Goal: Task Accomplishment & Management: Complete application form

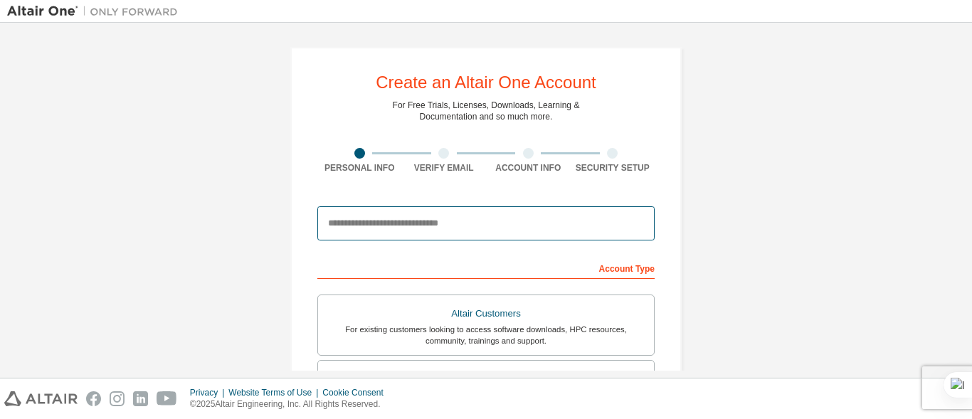
click at [497, 213] on input "email" at bounding box center [485, 223] width 337 height 34
type input "**********"
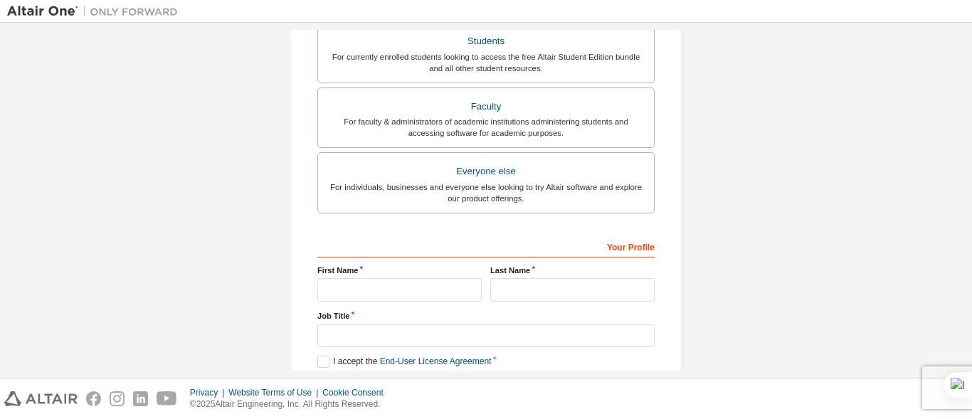
scroll to position [337, 0]
click at [515, 160] on label "Everyone else For individuals, businesses and everyone else looking to try Alta…" at bounding box center [485, 184] width 337 height 61
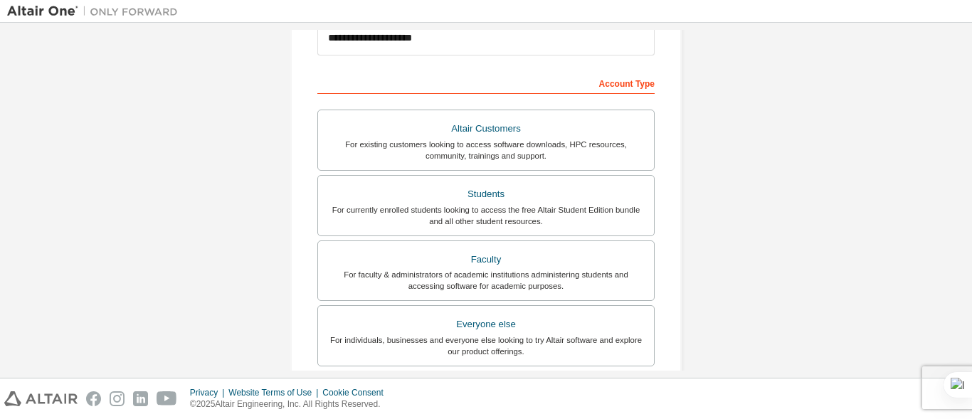
scroll to position [413, 0]
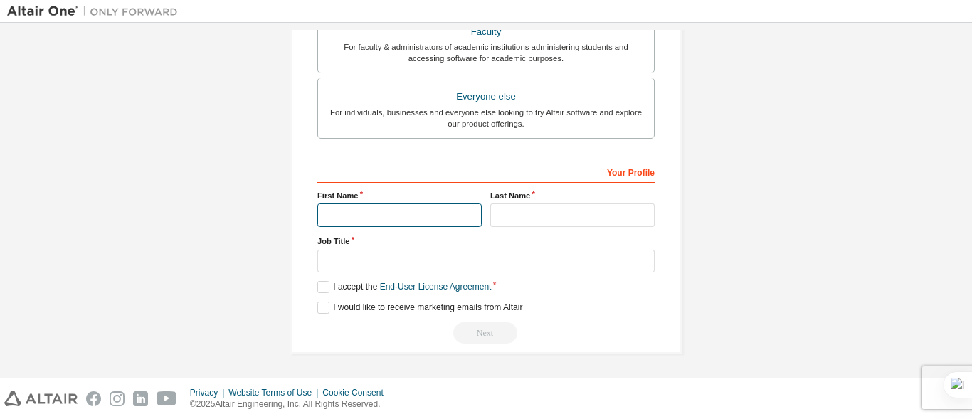
click at [429, 219] on input "text" at bounding box center [399, 215] width 164 height 23
type input "*****"
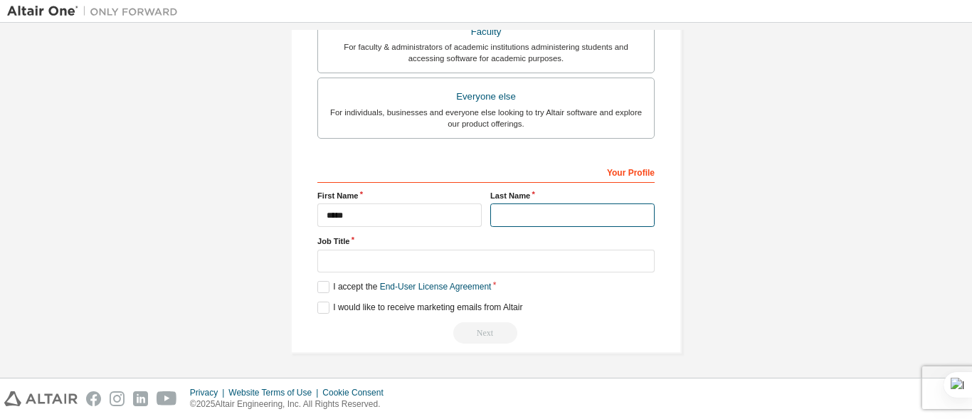
click at [518, 209] on input "text" at bounding box center [572, 215] width 164 height 23
type input "**"
click at [317, 288] on label "I accept the End-User License Agreement" at bounding box center [404, 287] width 174 height 12
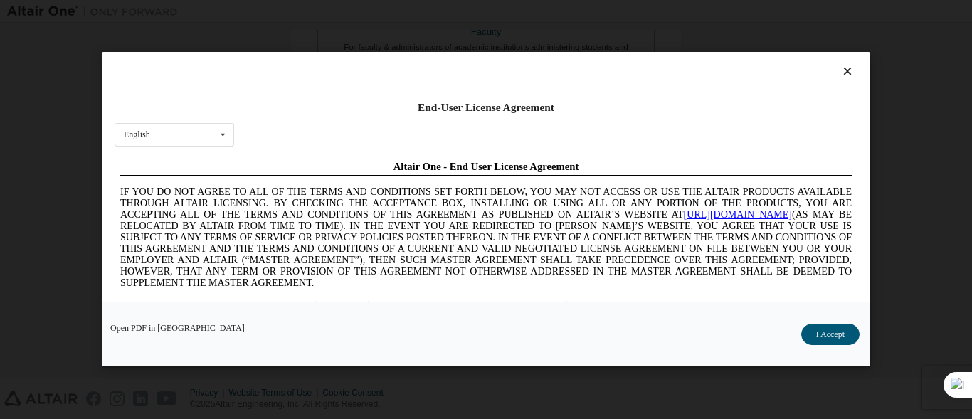
scroll to position [0, 0]
click at [834, 329] on button "I Accept" at bounding box center [830, 335] width 58 height 21
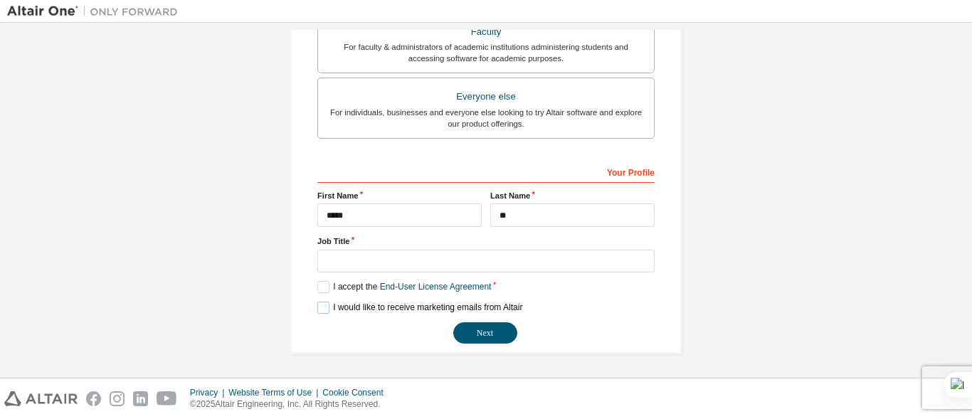
click at [323, 307] on label "I would like to receive marketing emails from Altair" at bounding box center [419, 308] width 205 height 12
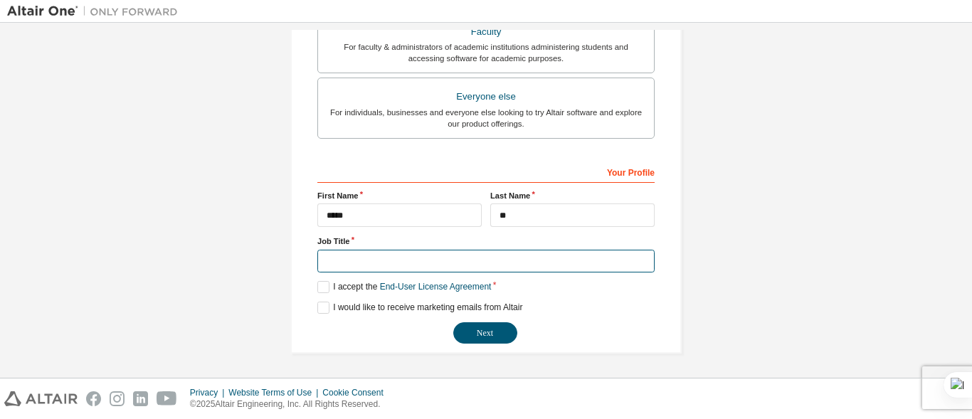
click at [467, 256] on input "text" at bounding box center [485, 261] width 337 height 23
type input "*"
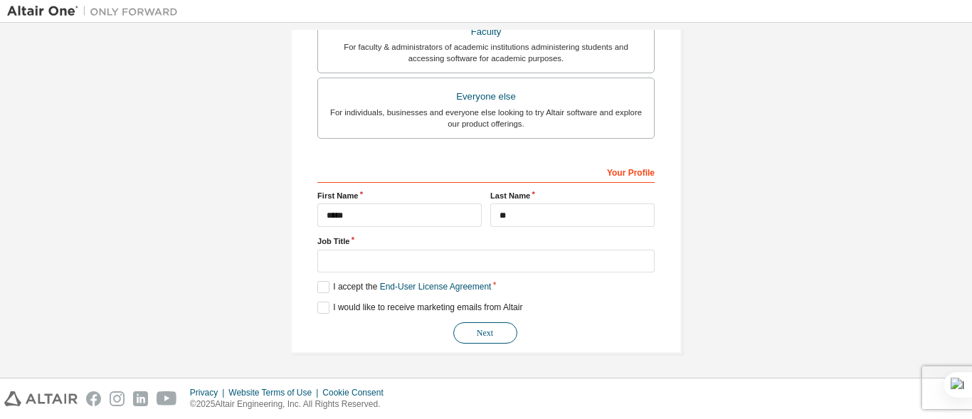
click at [480, 327] on button "Next" at bounding box center [485, 332] width 64 height 21
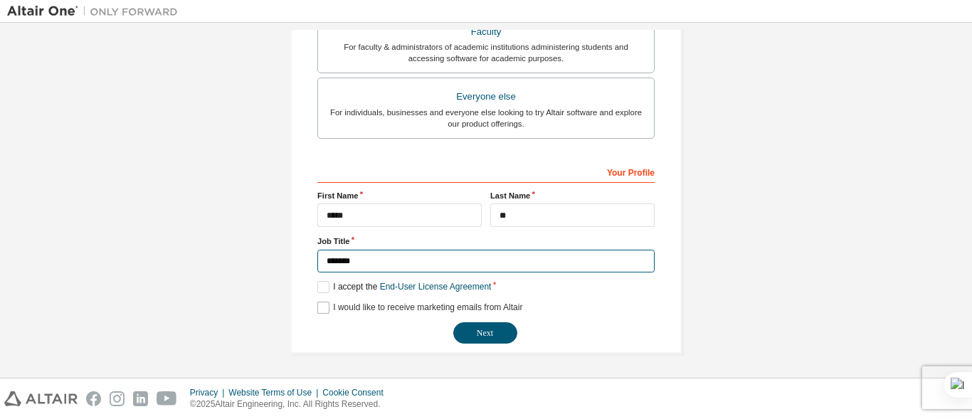
type input "*******"
click at [453, 322] on button "Next" at bounding box center [485, 332] width 64 height 21
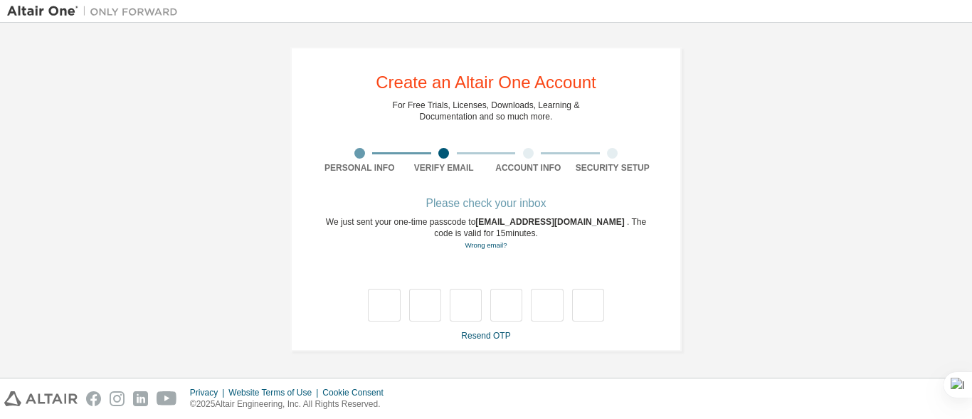
scroll to position [0, 0]
type input "*"
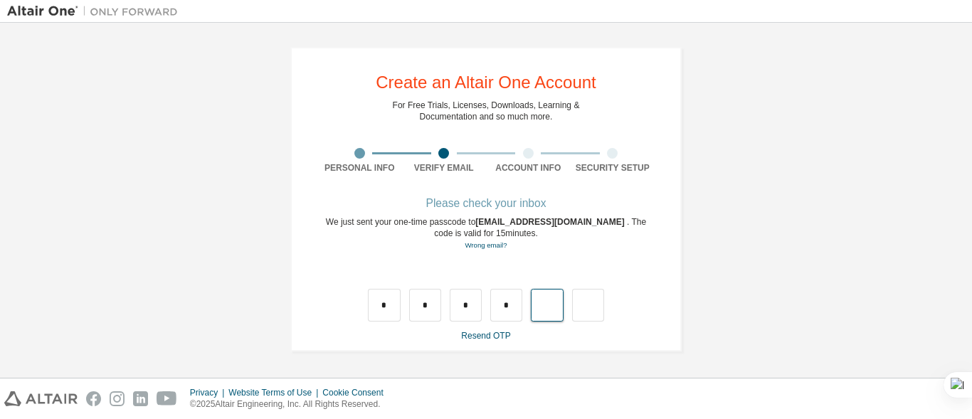
type input "*"
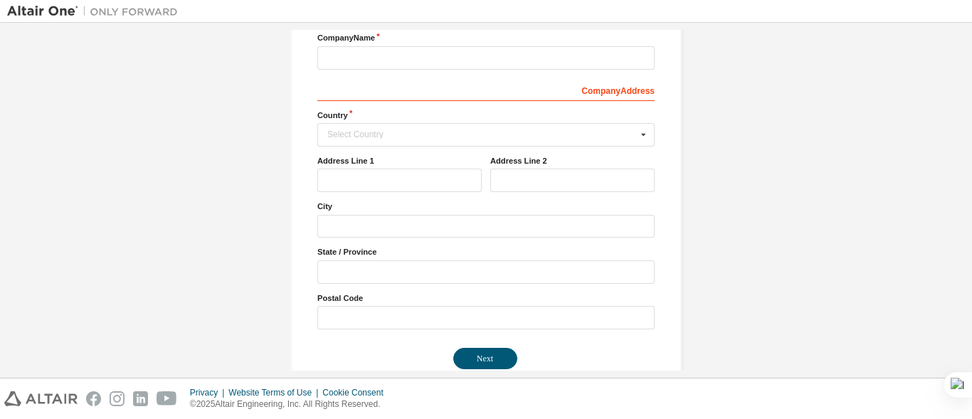
scroll to position [228, 0]
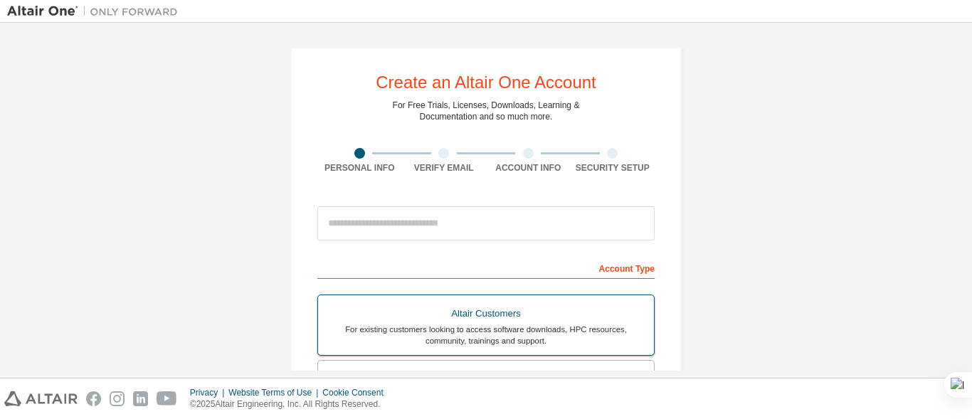
click at [431, 295] on label "Altair Customers For existing customers looking to access software downloads, H…" at bounding box center [485, 325] width 337 height 61
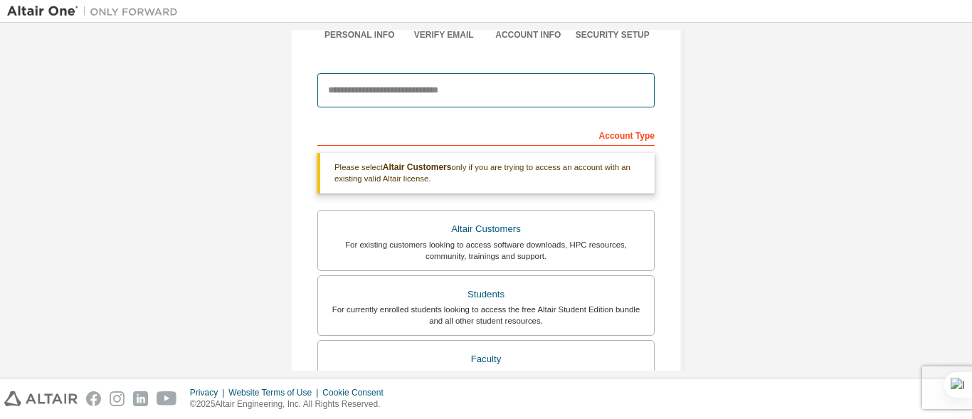
click at [409, 92] on input "email" at bounding box center [485, 90] width 337 height 34
type input "**********"
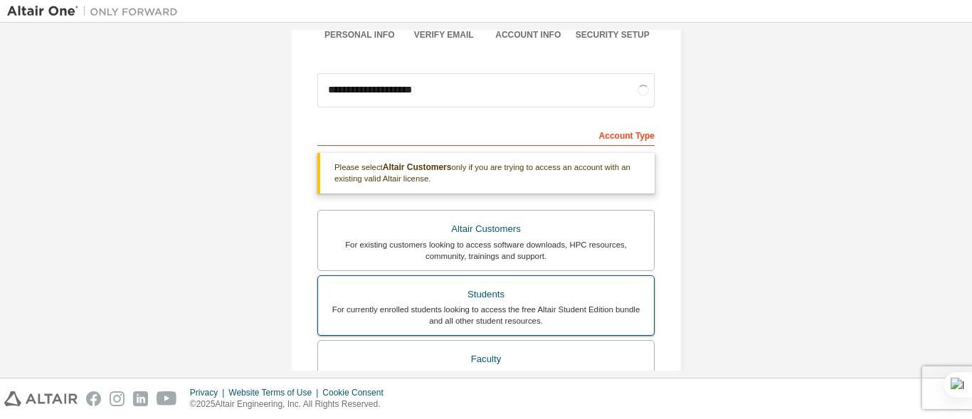
click at [472, 298] on div "Students" at bounding box center [486, 295] width 319 height 20
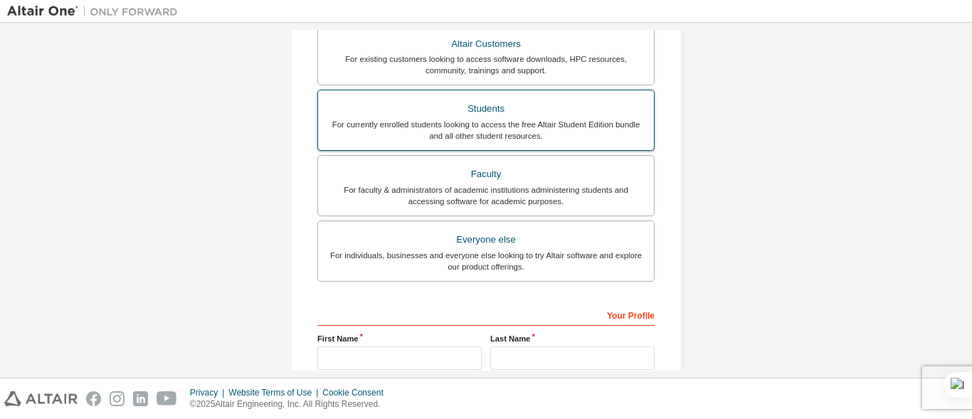
scroll to position [342, 0]
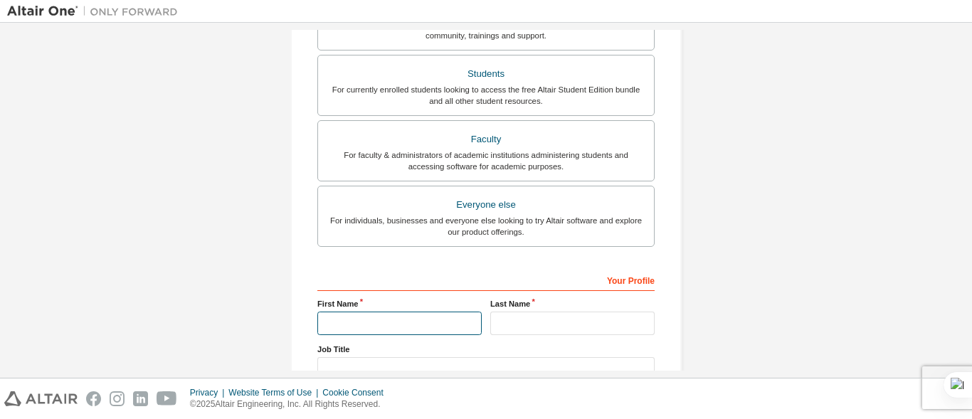
click at [450, 318] on input "text" at bounding box center [399, 323] width 164 height 23
type input "*****"
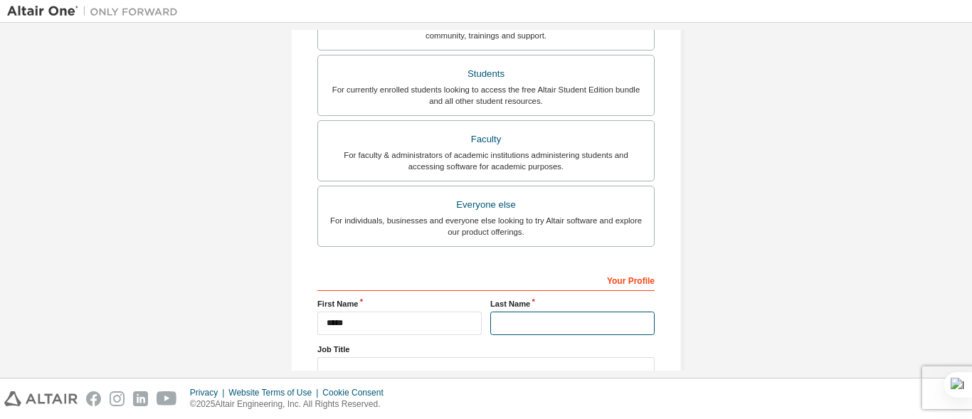
click at [496, 325] on input "text" at bounding box center [572, 323] width 164 height 23
type input "**"
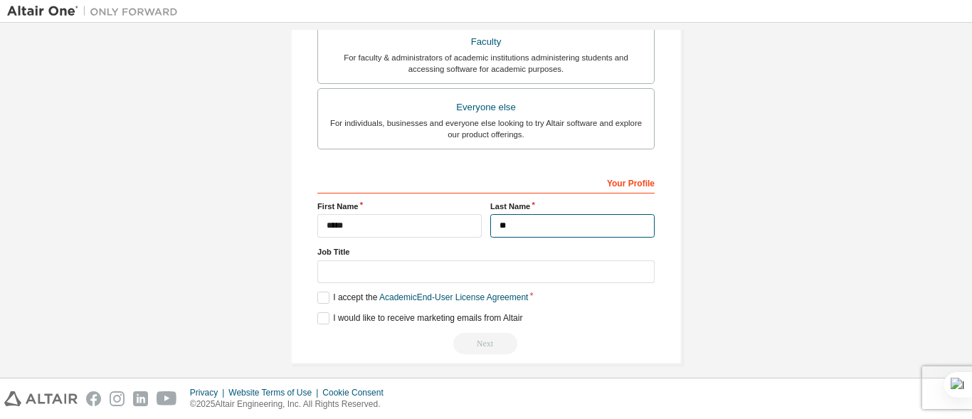
scroll to position [461, 0]
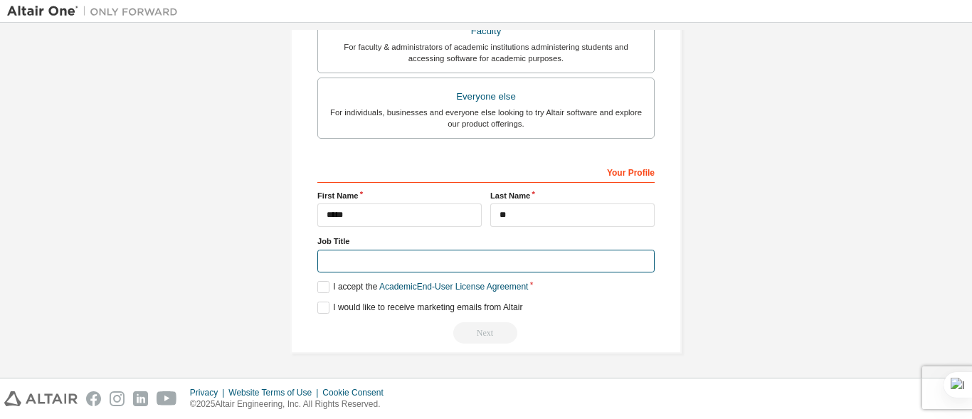
click at [427, 252] on input "text" at bounding box center [485, 261] width 337 height 23
type input "*******"
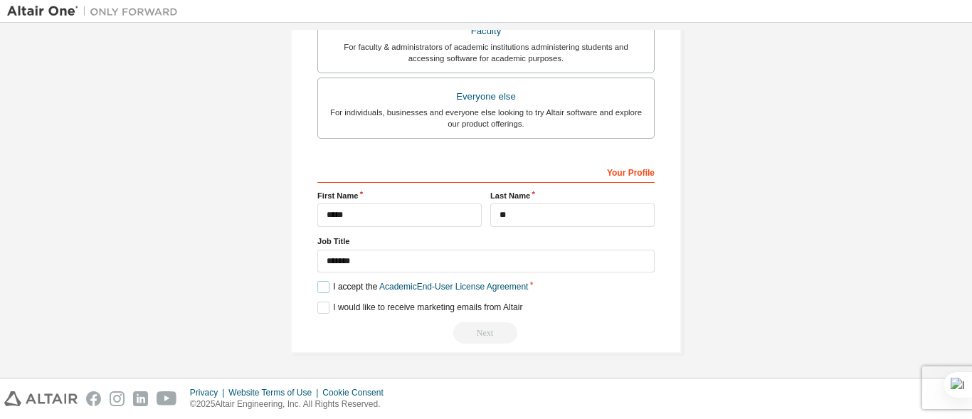
click at [317, 292] on label "I accept the Academic End-User License Agreement" at bounding box center [422, 287] width 211 height 12
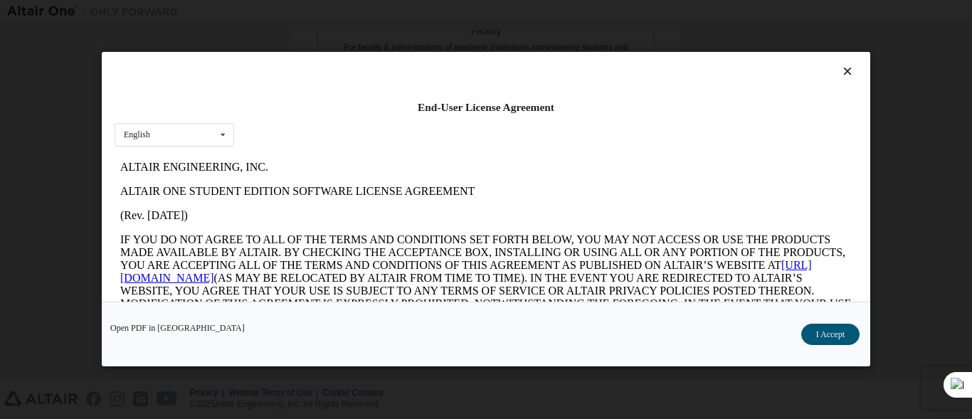
scroll to position [0, 0]
click at [821, 326] on button "I Accept" at bounding box center [830, 335] width 58 height 21
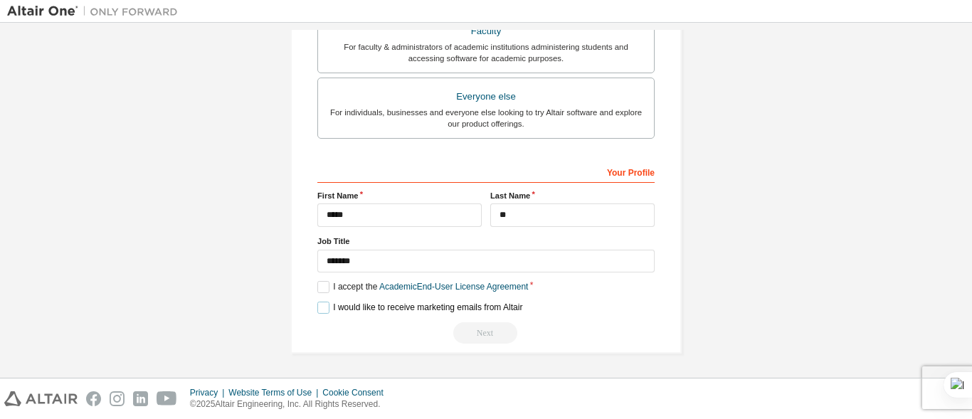
click at [325, 307] on label "I would like to receive marketing emails from Altair" at bounding box center [419, 308] width 205 height 12
click at [501, 333] on div "Next" at bounding box center [485, 332] width 337 height 21
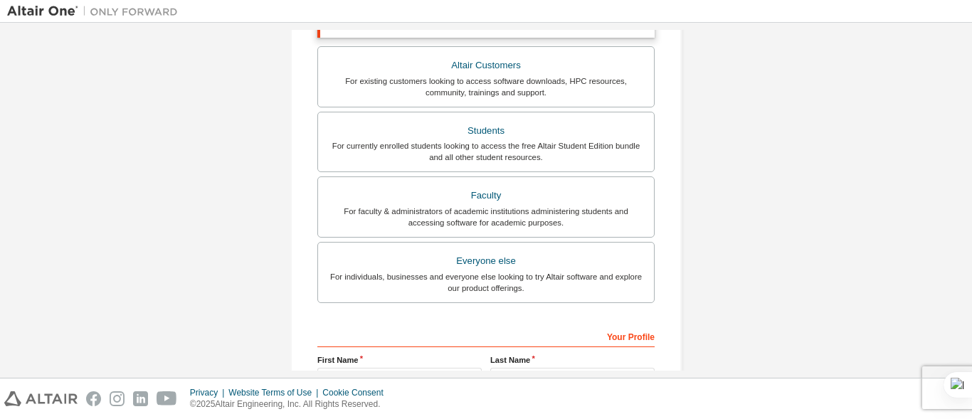
scroll to position [290, 0]
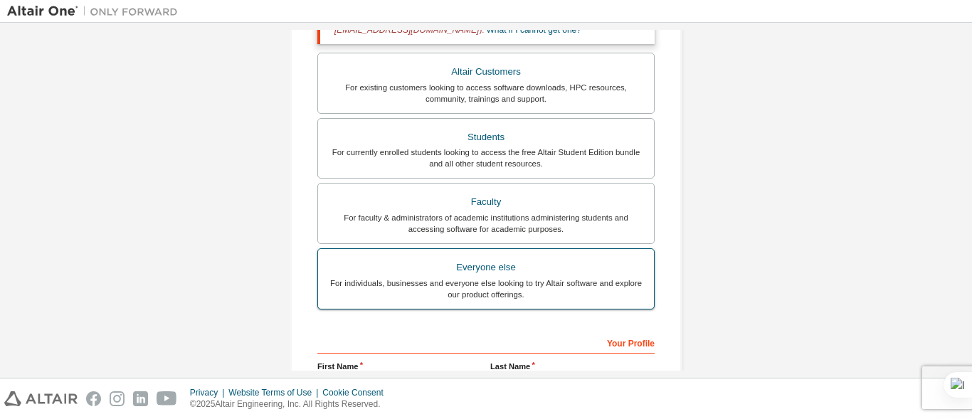
click at [497, 293] on div "For individuals, businesses and everyone else looking to try Altair software an…" at bounding box center [486, 289] width 319 height 23
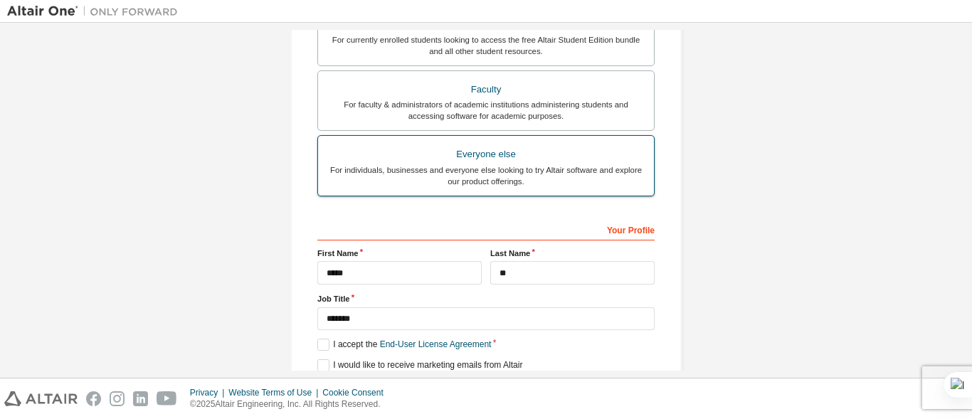
scroll to position [413, 0]
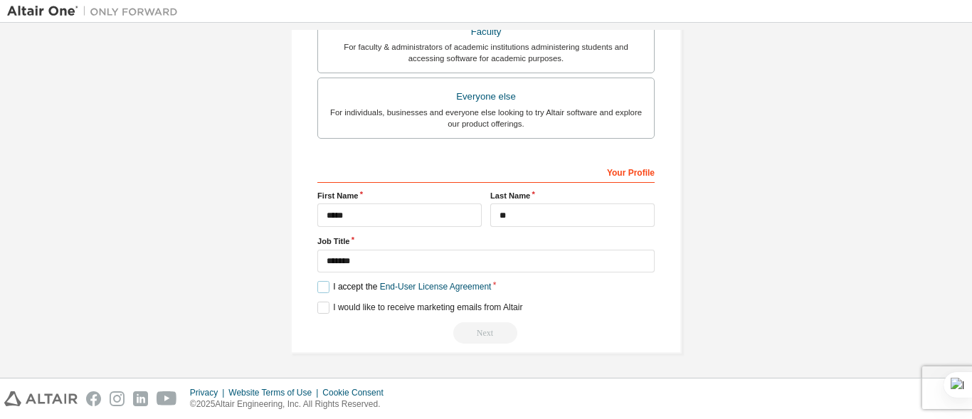
click at [322, 286] on label "I accept the End-User License Agreement" at bounding box center [404, 287] width 174 height 12
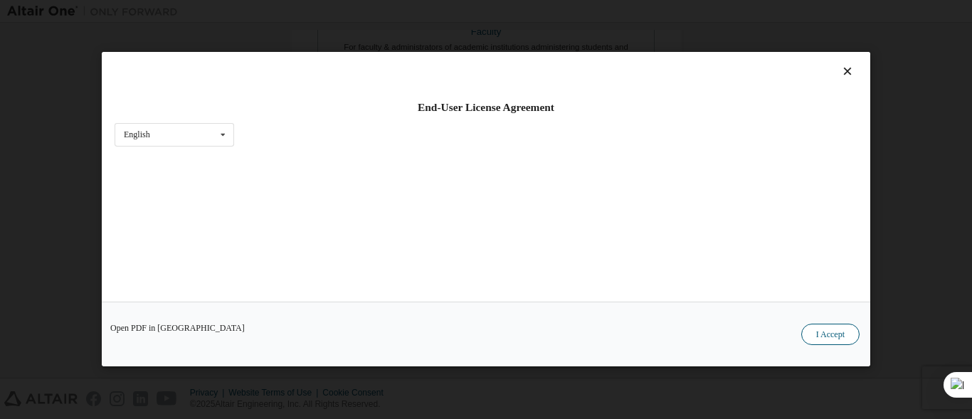
click at [801, 330] on button "I Accept" at bounding box center [830, 335] width 58 height 21
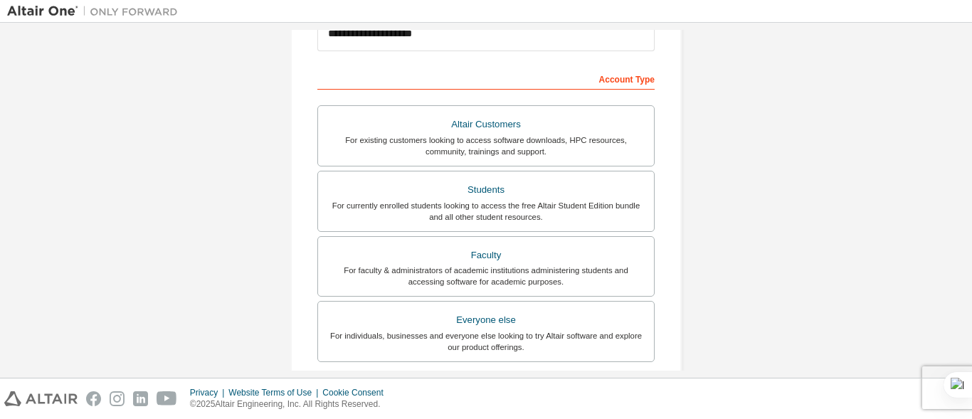
scroll to position [190, 0]
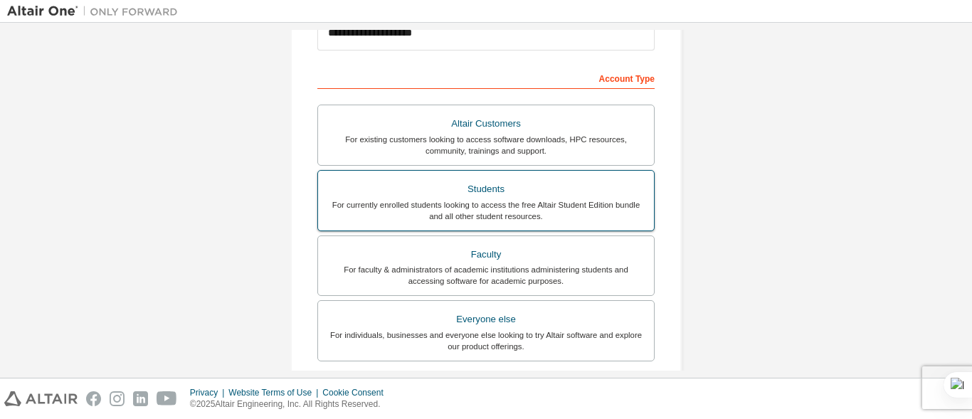
click at [477, 210] on div "For currently enrolled students looking to access the free Altair Student Editi…" at bounding box center [486, 210] width 319 height 23
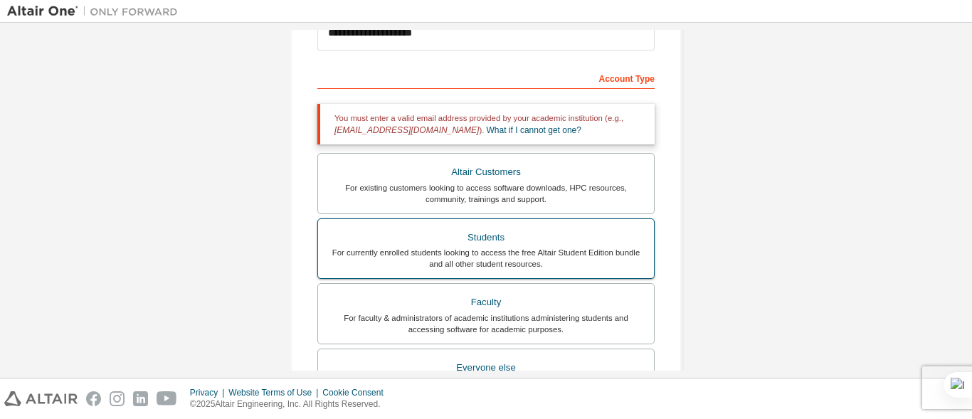
scroll to position [461, 0]
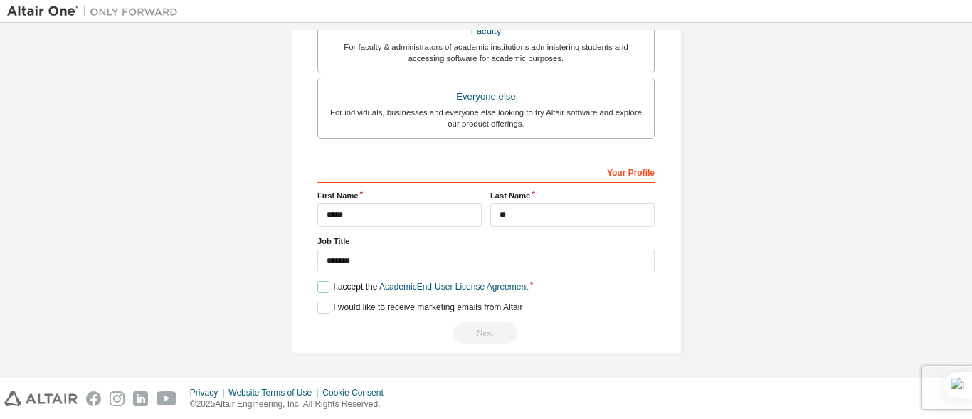
click at [318, 283] on label "I accept the Academic End-User License Agreement" at bounding box center [422, 287] width 211 height 12
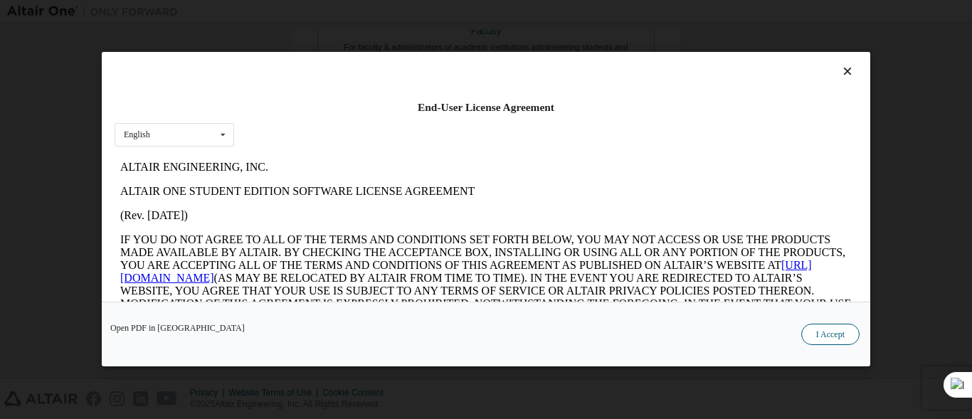
scroll to position [0, 0]
click at [828, 335] on button "I Accept" at bounding box center [830, 335] width 58 height 21
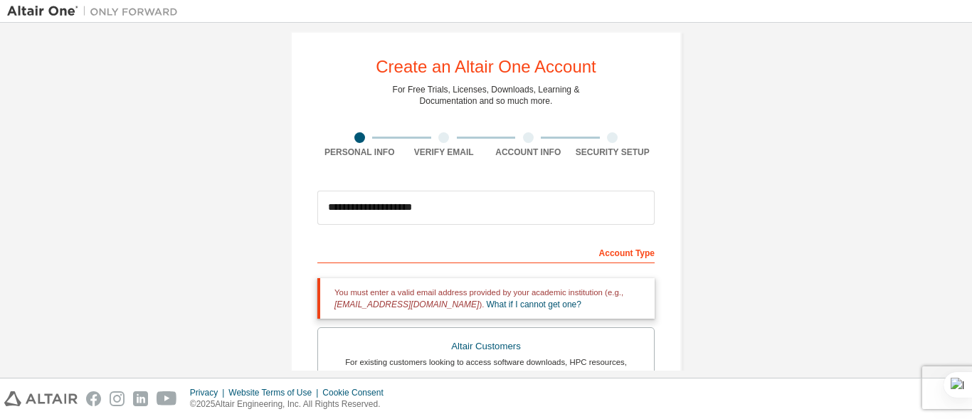
scroll to position [6, 0]
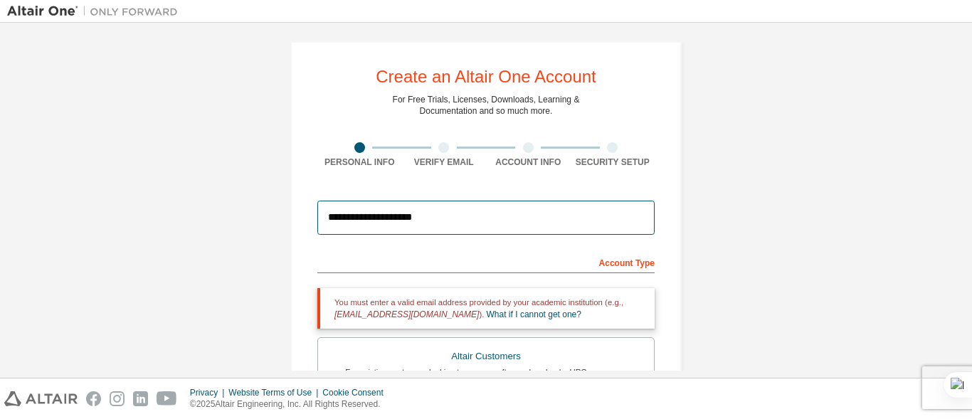
click at [552, 214] on input "**********" at bounding box center [485, 218] width 337 height 34
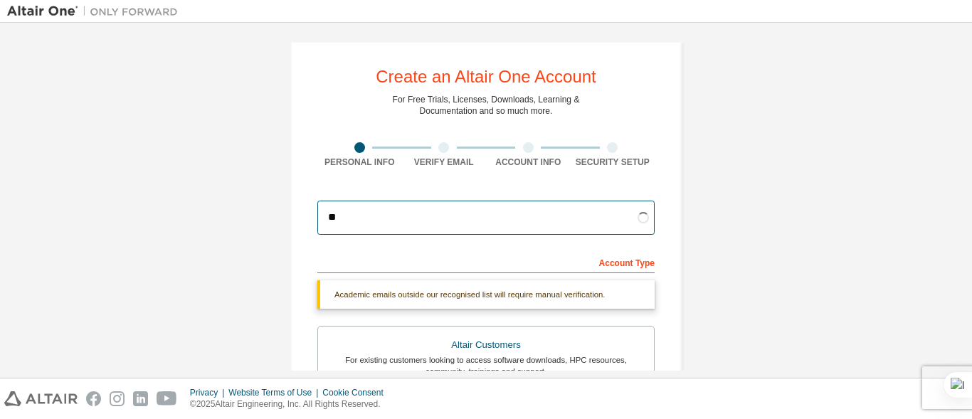
type input "*"
type input "**********"
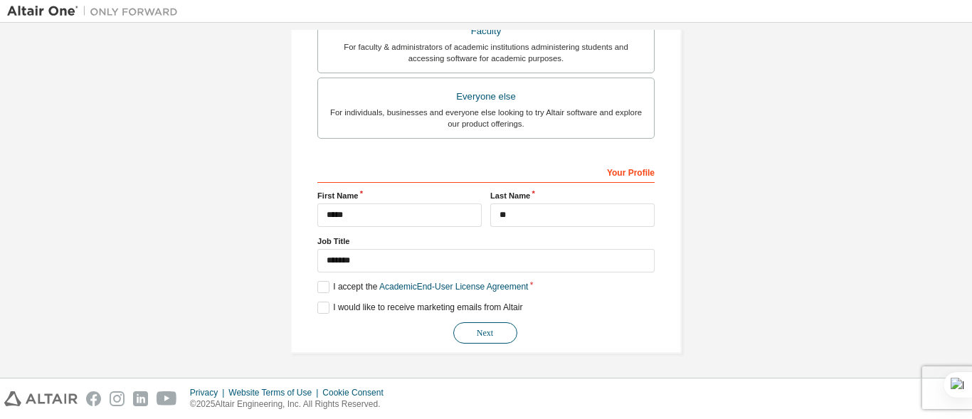
click at [488, 332] on button "Next" at bounding box center [485, 332] width 64 height 21
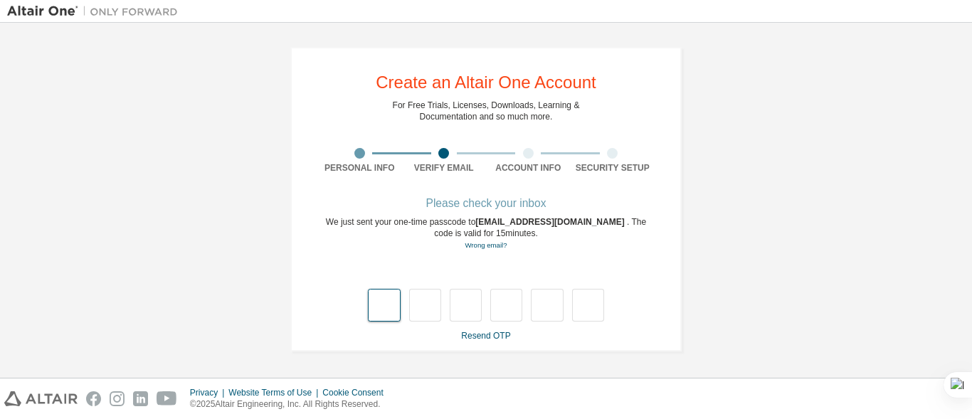
type input "*"
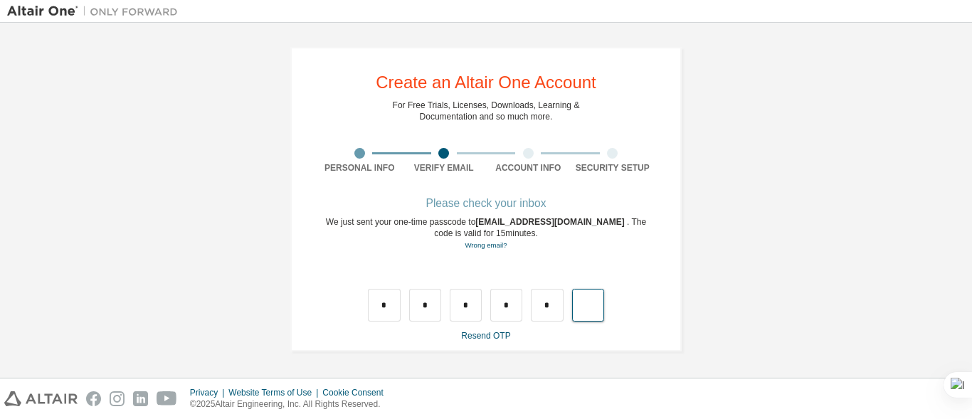
type input "*"
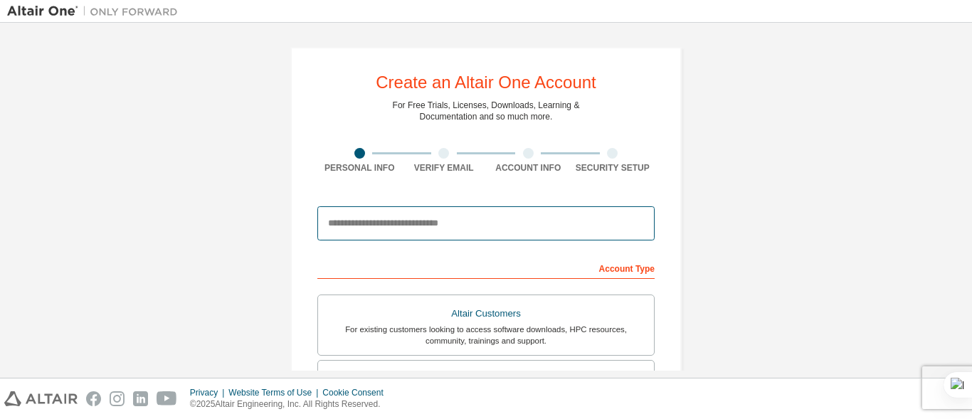
click at [465, 216] on input "email" at bounding box center [485, 223] width 337 height 34
type input "**********"
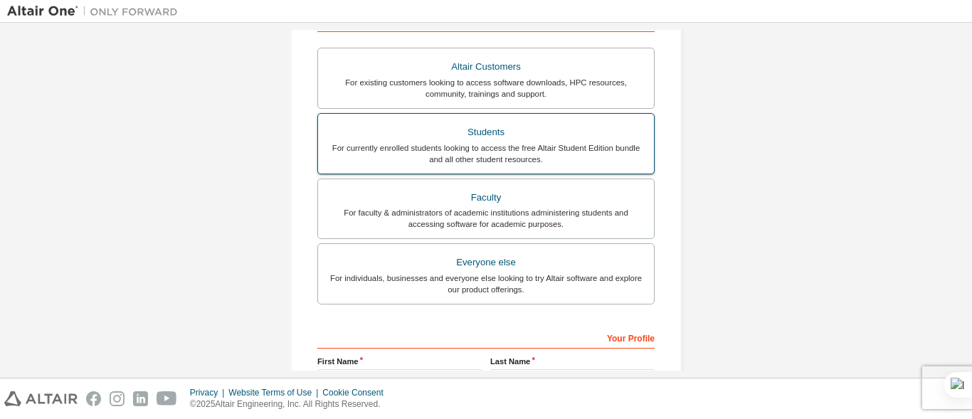
scroll to position [292, 0]
click at [489, 130] on div "Students" at bounding box center [486, 132] width 319 height 20
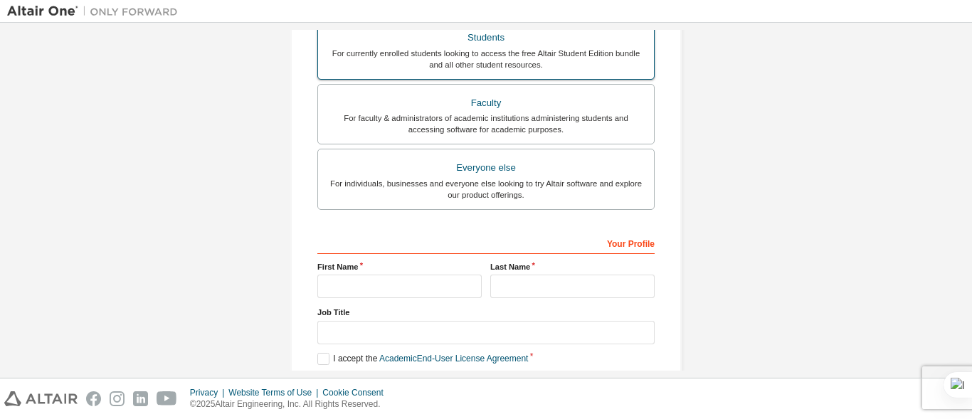
scroll to position [458, 0]
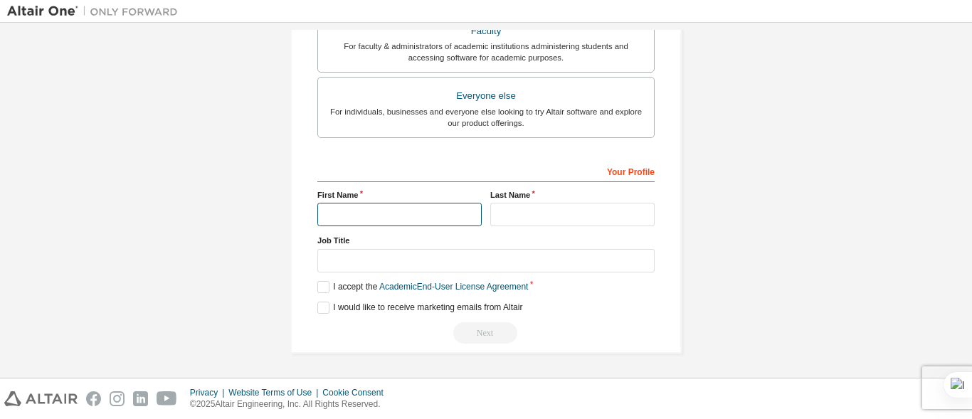
click at [418, 215] on input "text" at bounding box center [399, 214] width 164 height 23
type input "*****"
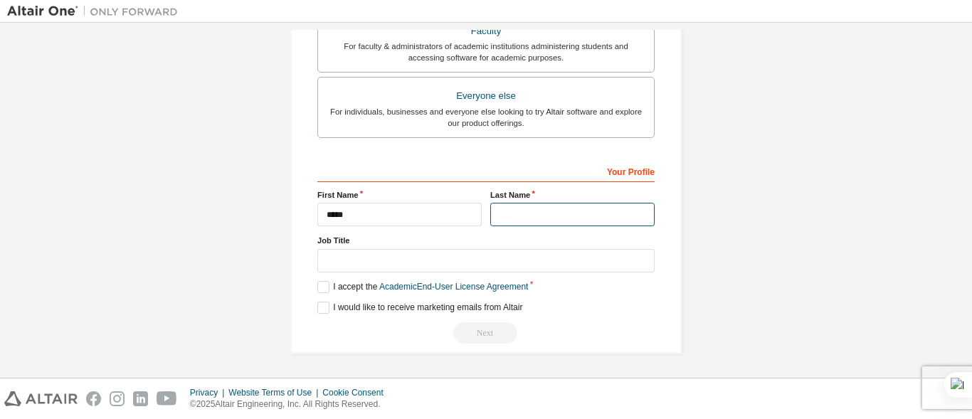
click at [512, 211] on input "text" at bounding box center [572, 214] width 164 height 23
type input "**"
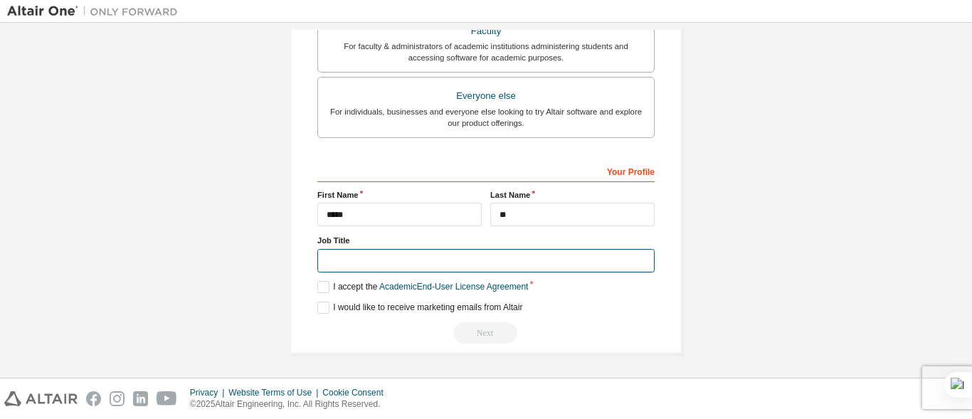
click at [524, 257] on input "text" at bounding box center [485, 260] width 337 height 23
type input "*******"
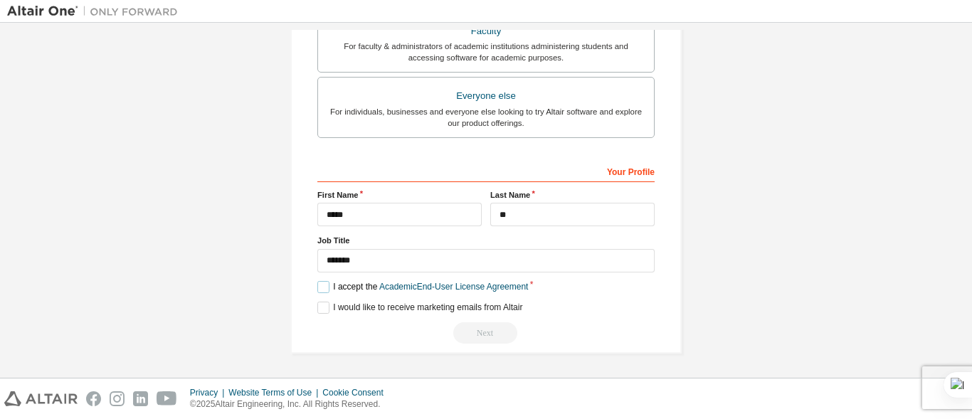
click at [320, 290] on label "I accept the Academic End-User License Agreement" at bounding box center [422, 287] width 211 height 12
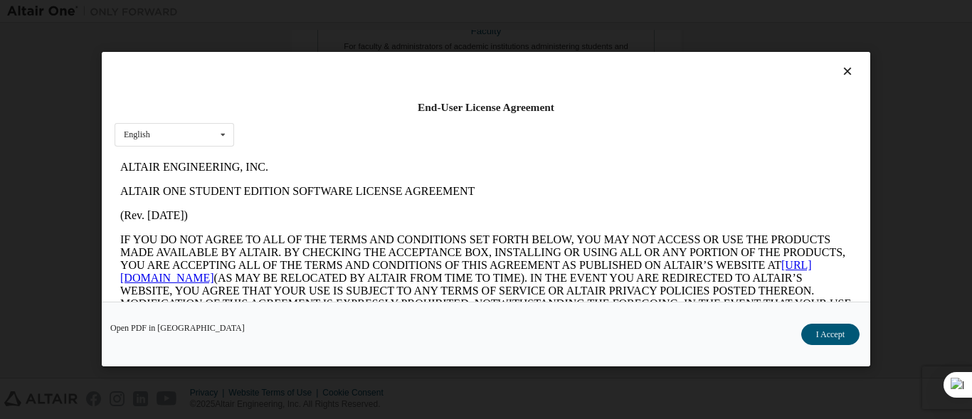
scroll to position [0, 0]
click at [841, 335] on button "I Accept" at bounding box center [830, 335] width 58 height 21
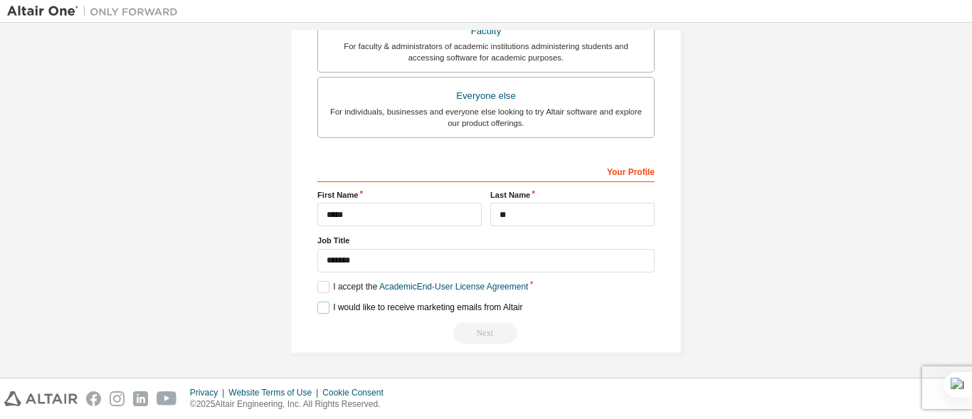
click at [320, 305] on label "I would like to receive marketing emails from Altair" at bounding box center [419, 308] width 205 height 12
